Goal: Task Accomplishment & Management: Manage account settings

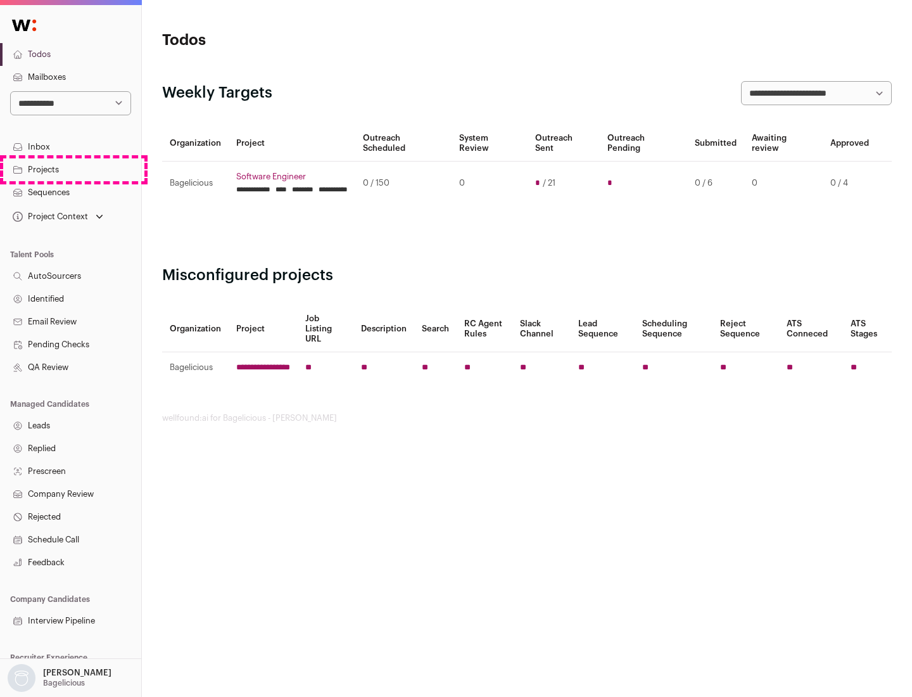
click at [70, 169] on link "Projects" at bounding box center [70, 169] width 141 height 23
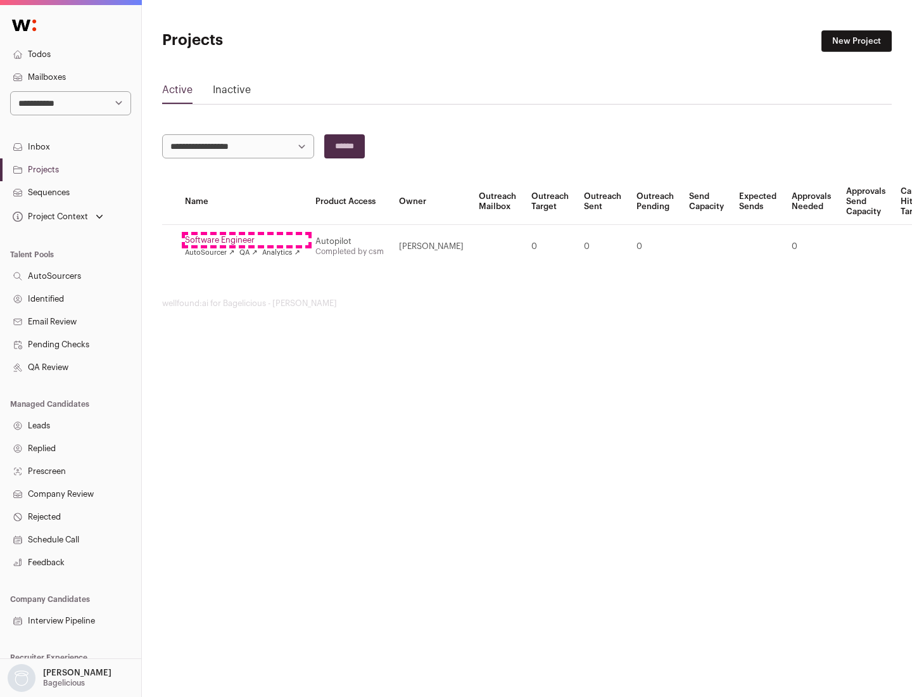
click at [246, 240] on link "Software Engineer" at bounding box center [242, 240] width 115 height 10
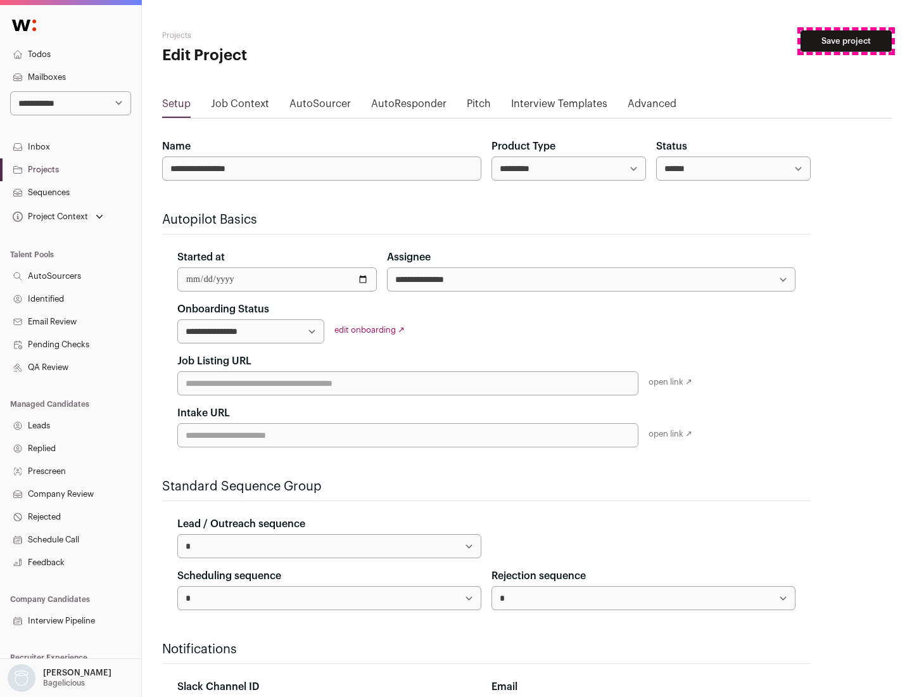
click at [846, 41] on button "Save project" at bounding box center [845, 41] width 91 height 22
